Goal: Browse casually

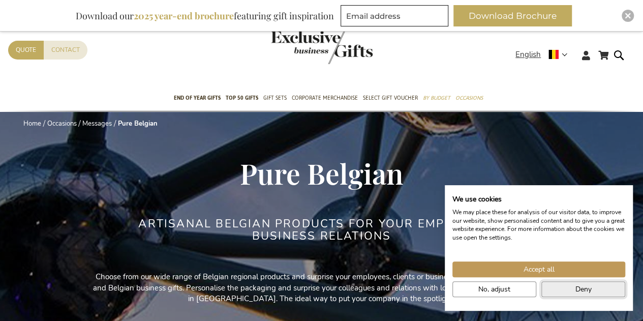
click at [566, 288] on button "Deny" at bounding box center [584, 289] width 84 height 16
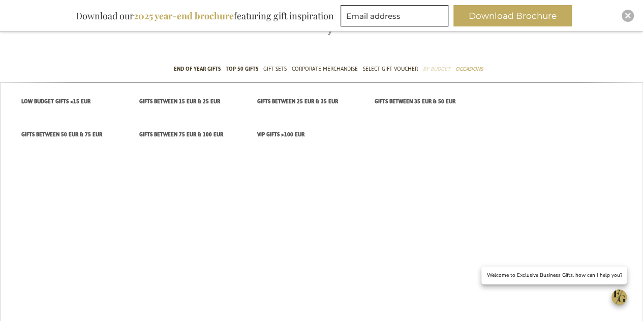
scroll to position [51, 0]
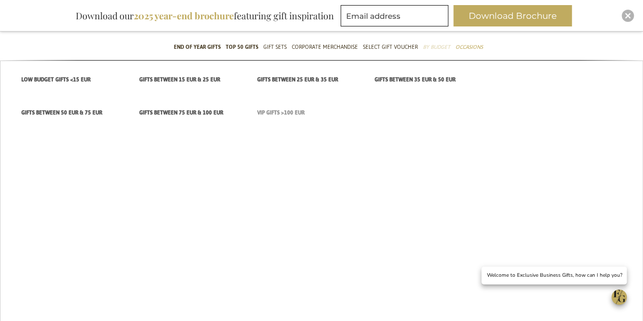
click at [291, 110] on span "VIP Gifts >100 EUR" at bounding box center [280, 112] width 47 height 11
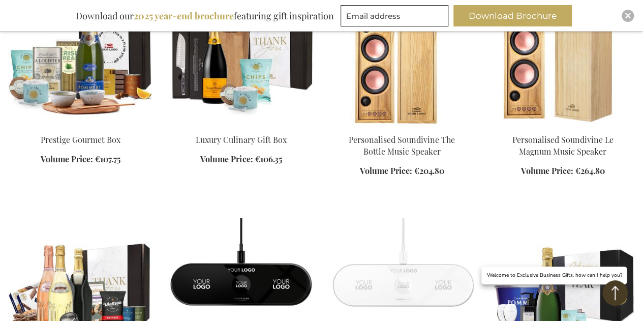
scroll to position [508, 0]
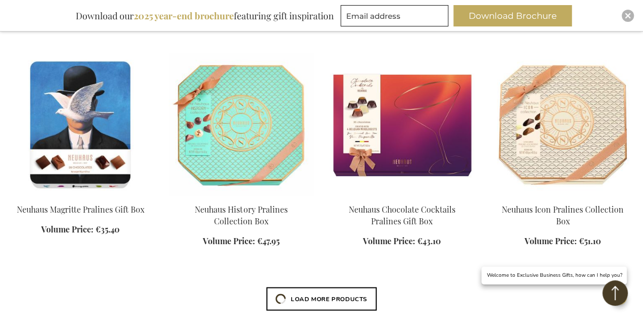
scroll to position [915, 0]
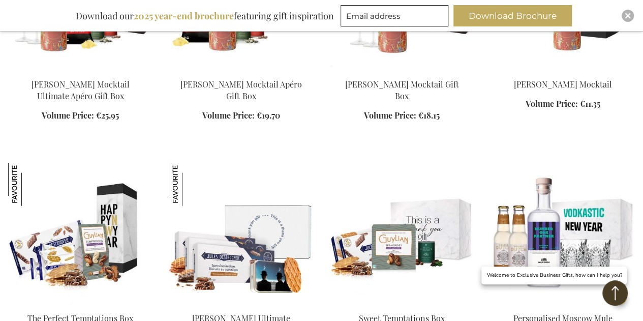
scroll to position [1271, 0]
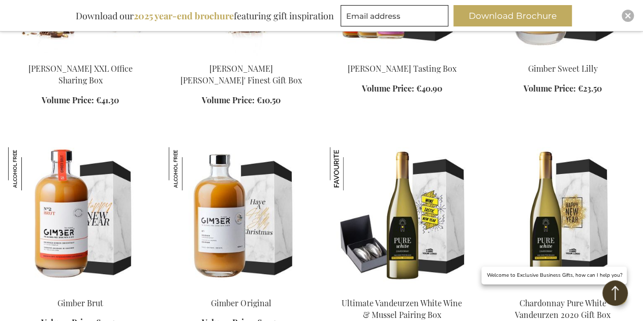
scroll to position [2186, 0]
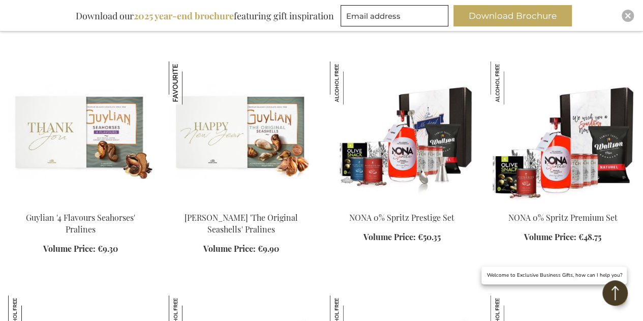
scroll to position [2949, 0]
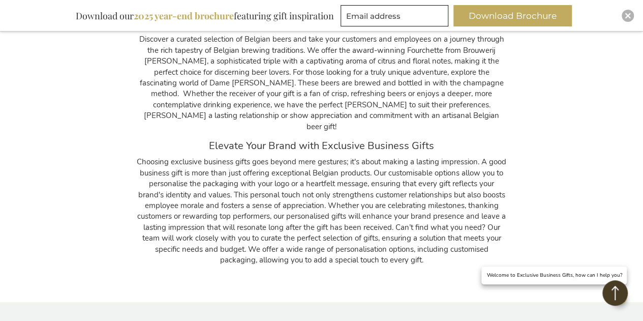
scroll to position [7169, 0]
